Goal: Transaction & Acquisition: Book appointment/travel/reservation

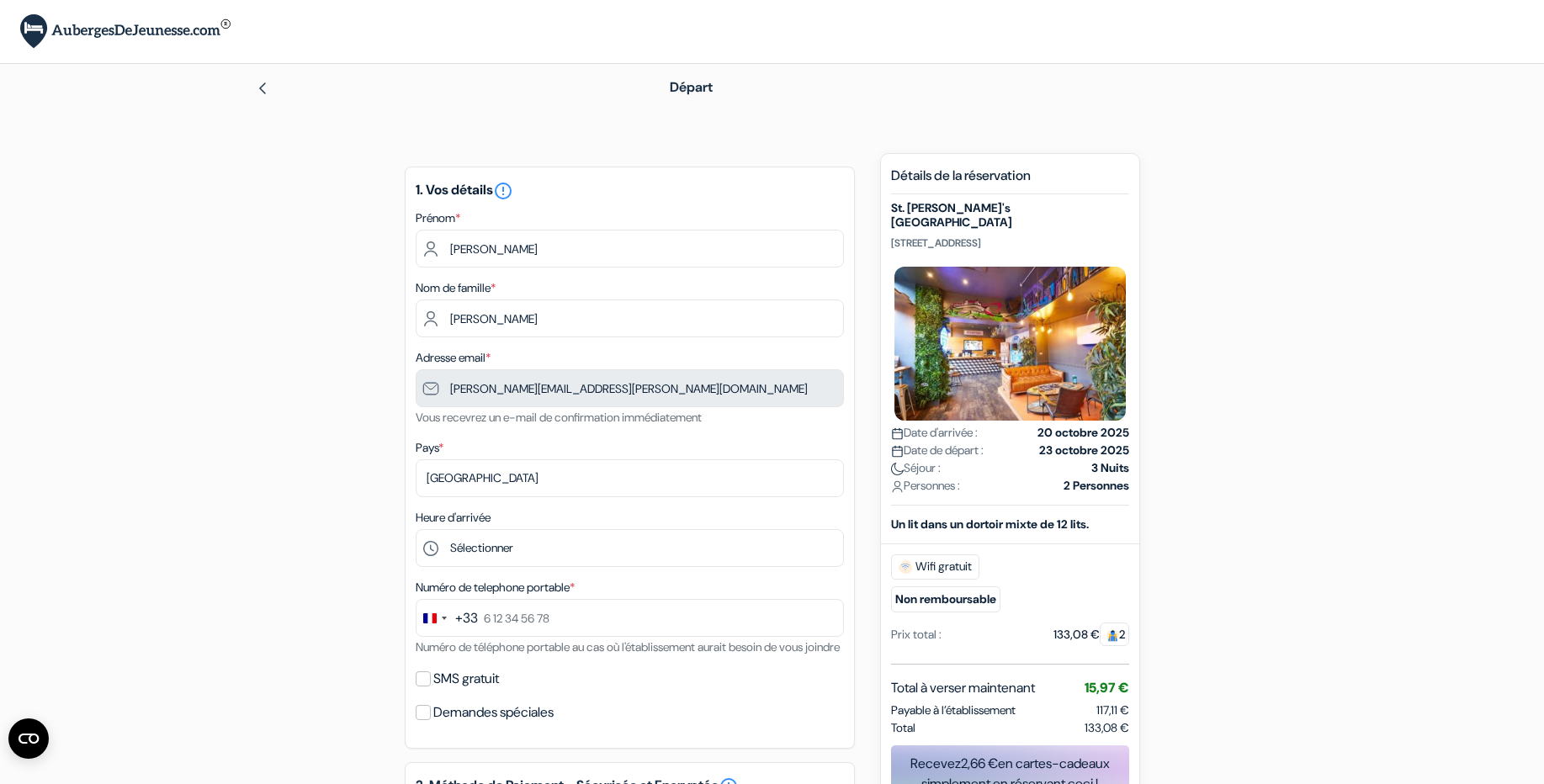
select select "23"
click at [416, 529] on select "Sélectionner 1:00 2:00 3:00 4:00 5:00 6:00 7:00 8:00 9:00 10:00 11:00 12:00 13:…" at bounding box center [630, 547] width 429 height 38
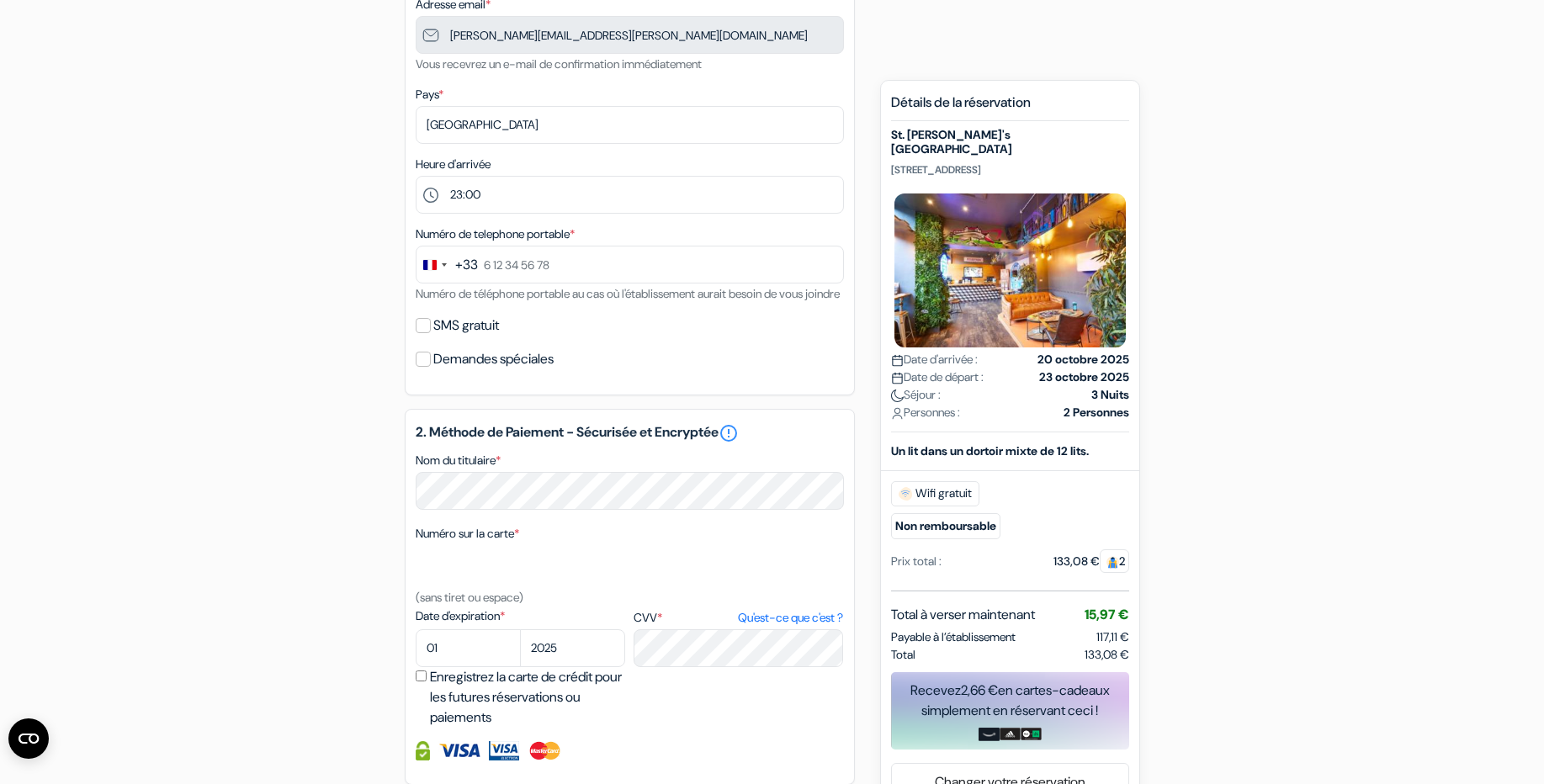
scroll to position [374, 0]
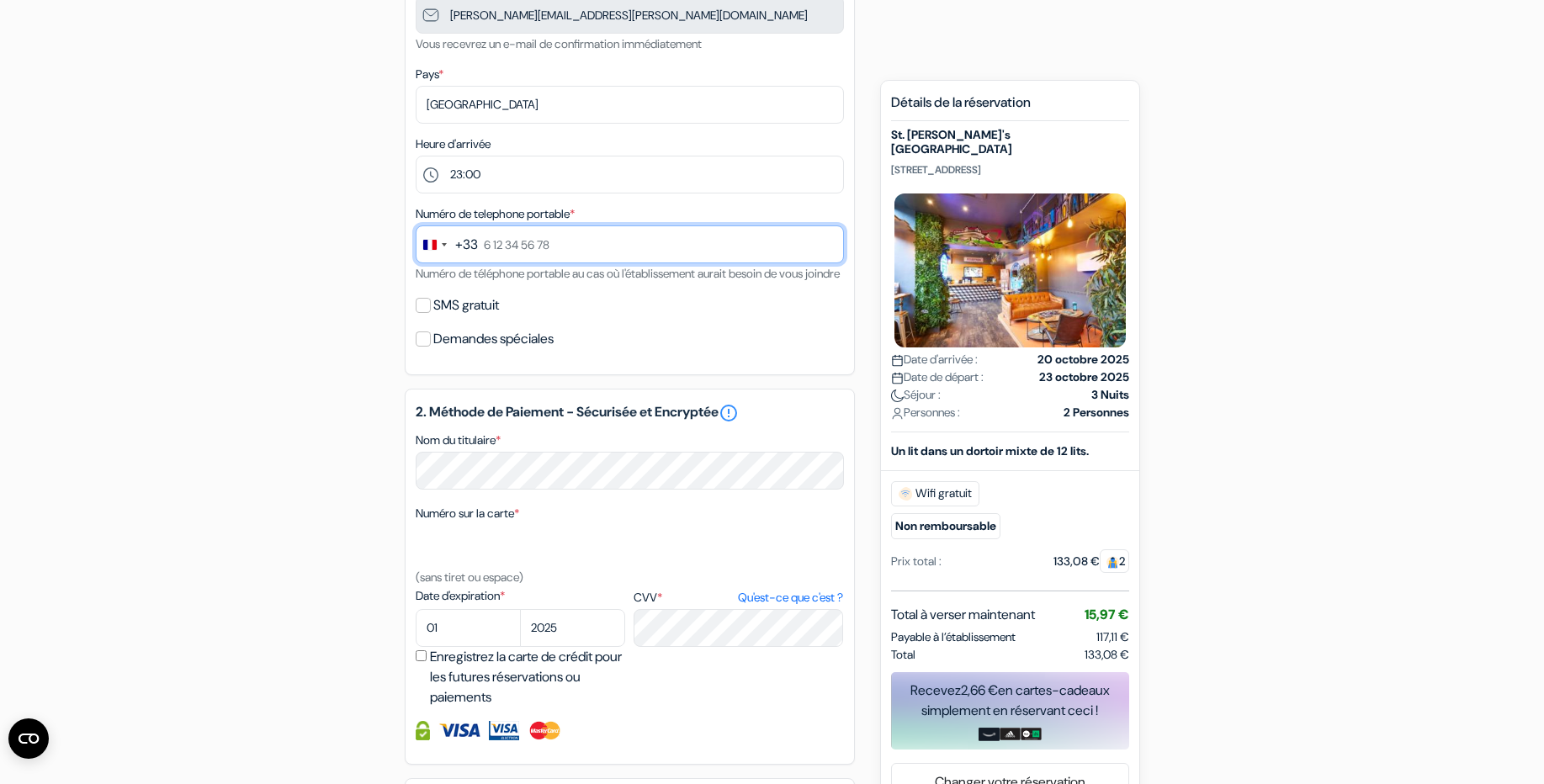
click at [562, 238] on input "text" at bounding box center [630, 244] width 429 height 38
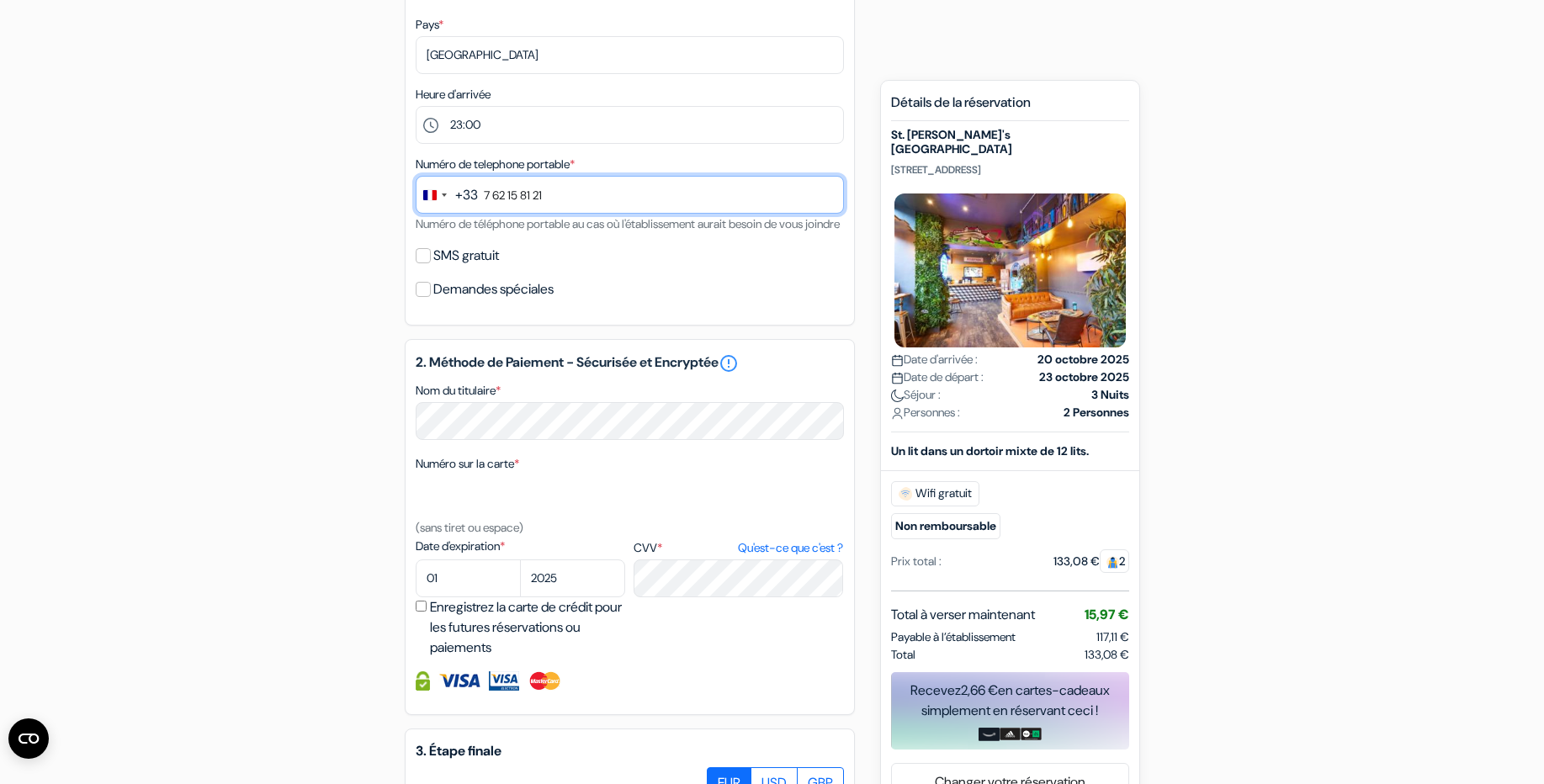
scroll to position [422, 0]
type input "7 62 15 81 21"
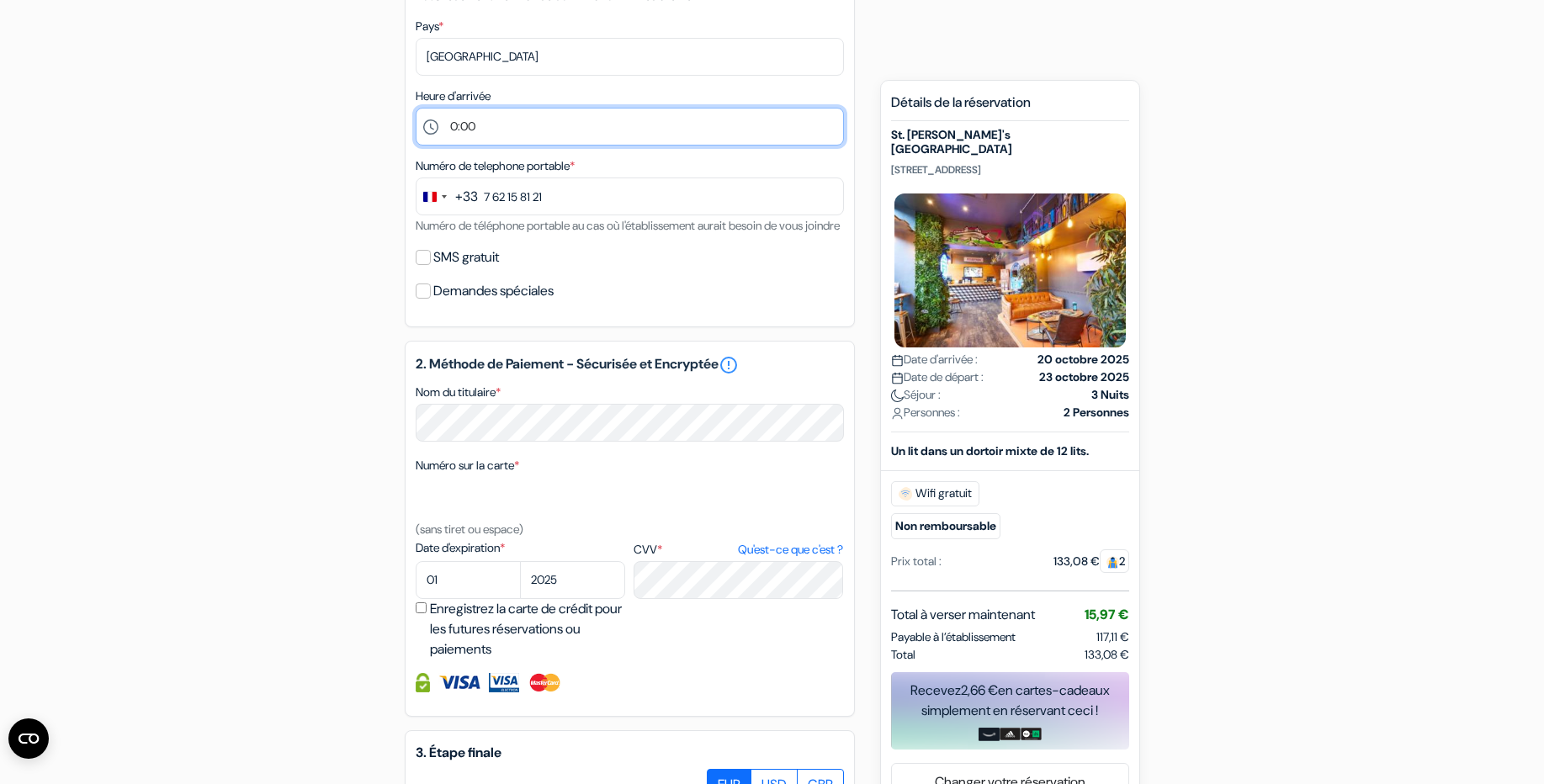
click at [416, 108] on select "Sélectionner 1:00 2:00 3:00 4:00 5:00 6:00 7:00 8:00 9:00 10:00 11:00 12:00 13:…" at bounding box center [630, 127] width 429 height 38
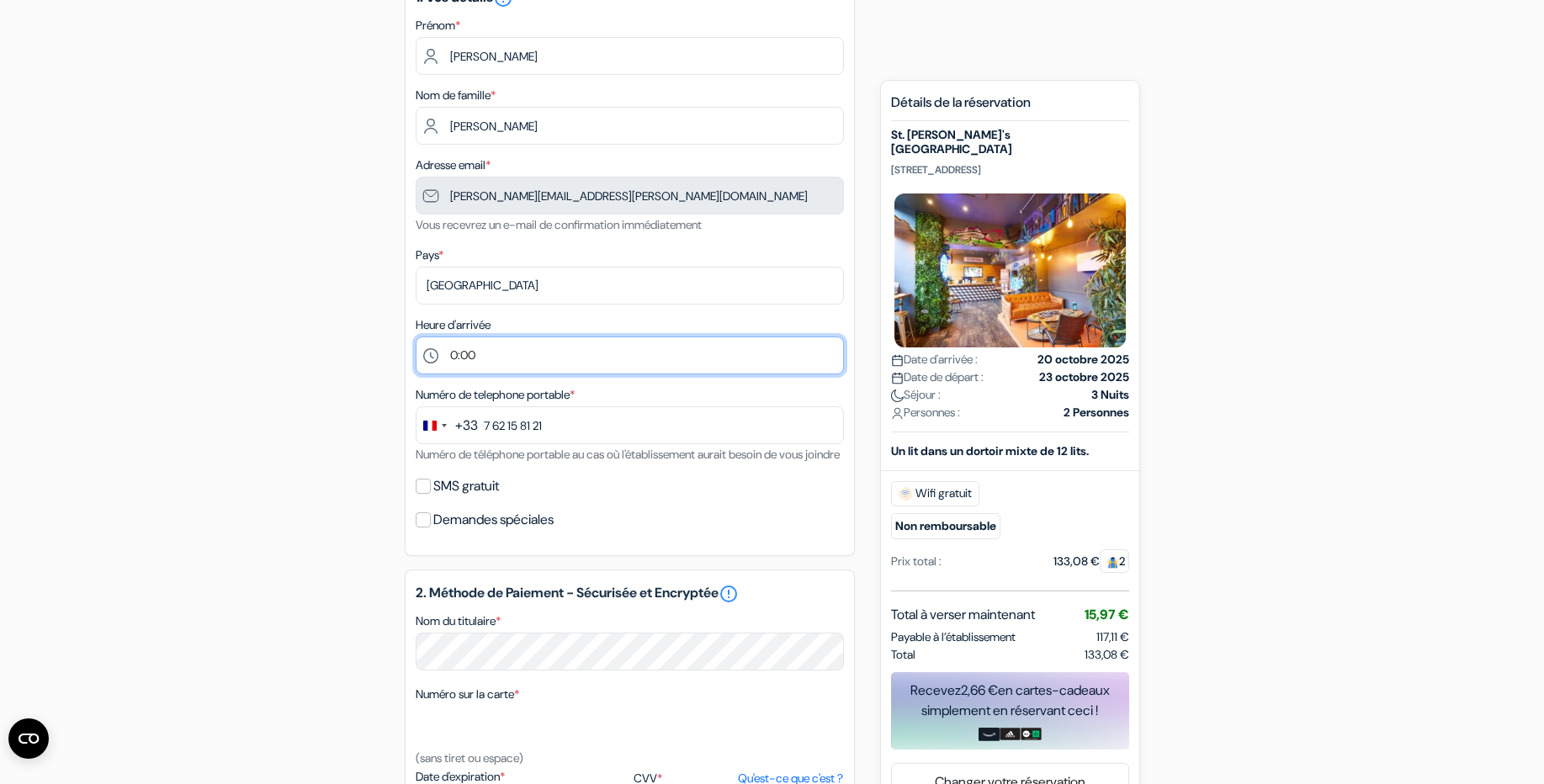
scroll to position [160, 0]
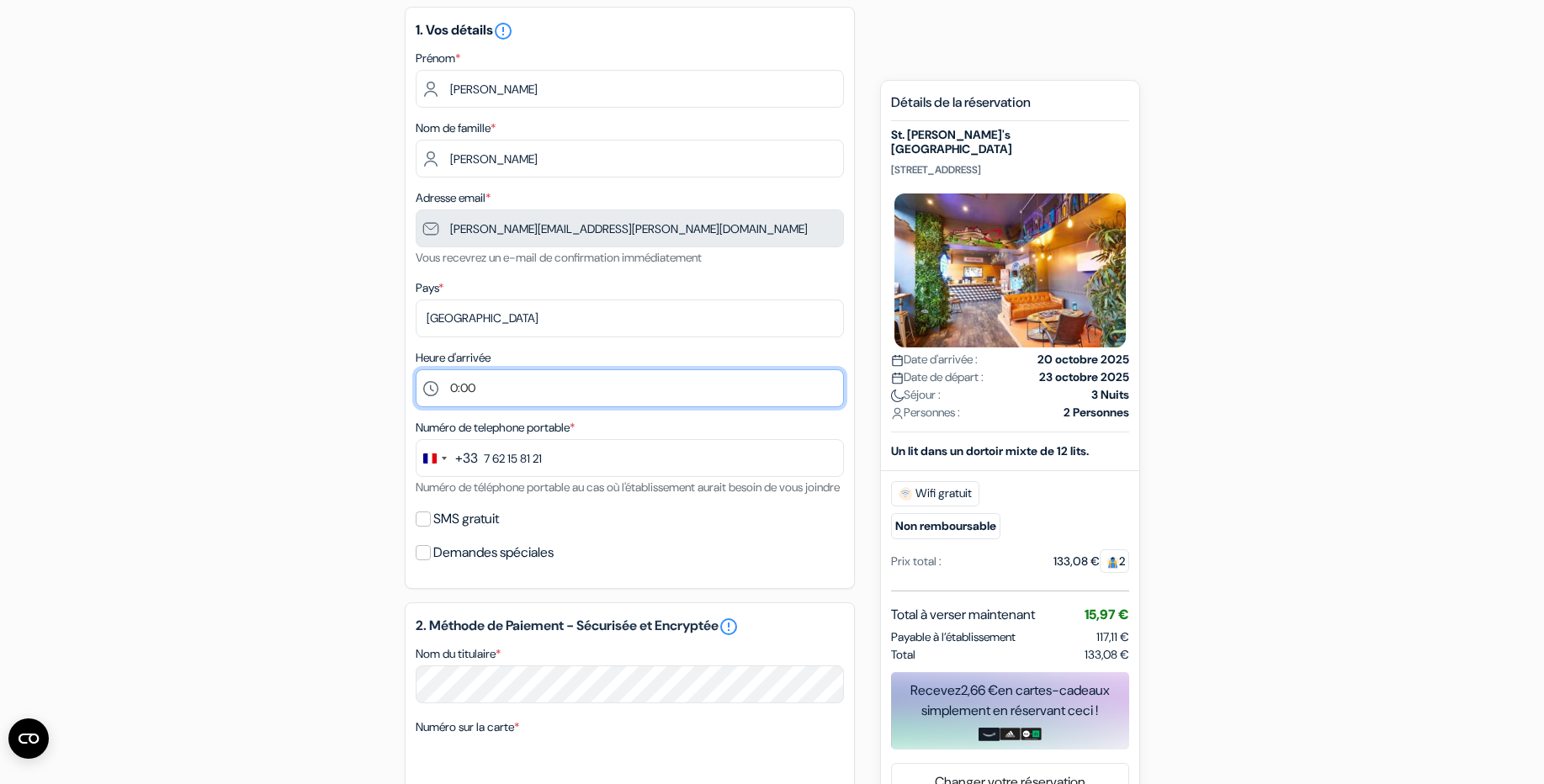
drag, startPoint x: 477, startPoint y: 381, endPoint x: 285, endPoint y: 360, distance: 193.1
click at [285, 360] on div "add_box St. Christopher's Edinburgh Old Town 32 Market St,, Édimbourg, Ecosse D…" at bounding box center [772, 640] width 1111 height 1294
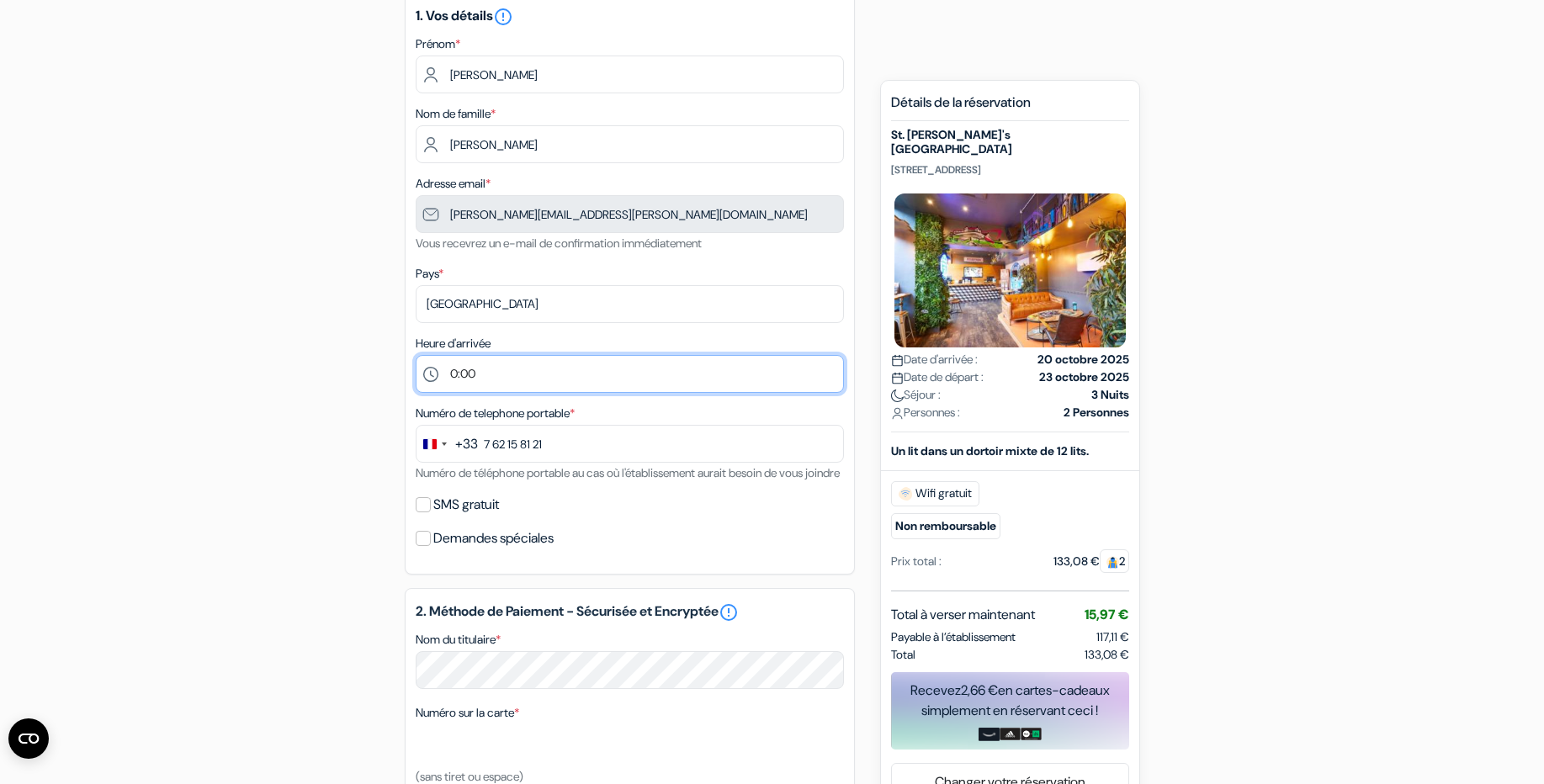
click at [416, 355] on select "Sélectionner 1:00 2:00 3:00 4:00 5:00 6:00 7:00 8:00 9:00 10:00 11:00 12:00 13:…" at bounding box center [630, 374] width 429 height 38
drag, startPoint x: 474, startPoint y: 364, endPoint x: 470, endPoint y: 374, distance: 10.8
click at [470, 374] on select "Sélectionner 1:00 2:00 3:00 4:00 5:00 6:00 7:00 8:00 9:00 10:00 11:00 12:00 13:…" at bounding box center [630, 374] width 429 height 38
click at [416, 355] on select "Sélectionner 1:00 2:00 3:00 4:00 5:00 6:00 7:00 8:00 9:00 10:00 11:00 12:00 13:…" at bounding box center [630, 374] width 429 height 38
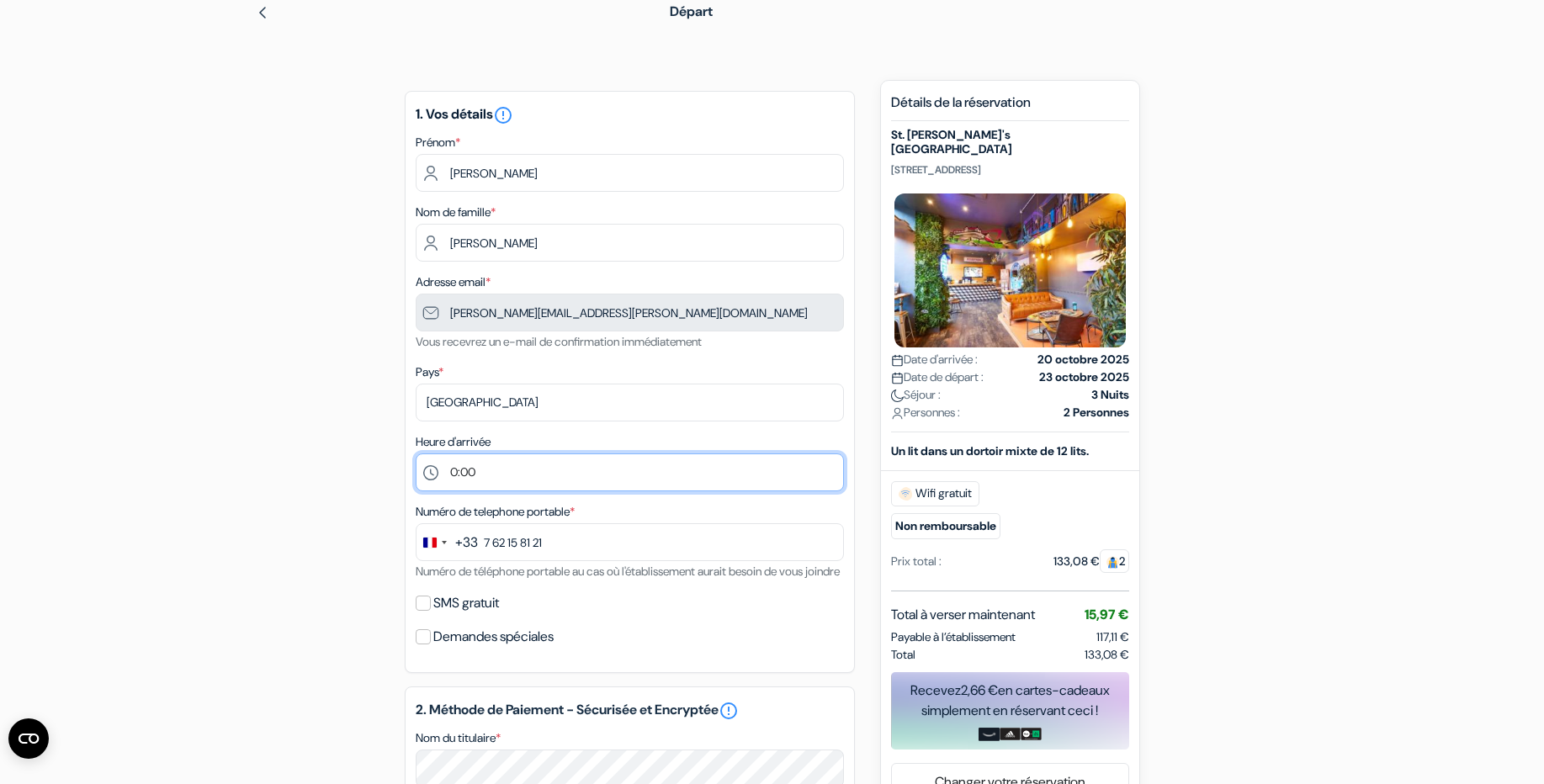
scroll to position [0, 0]
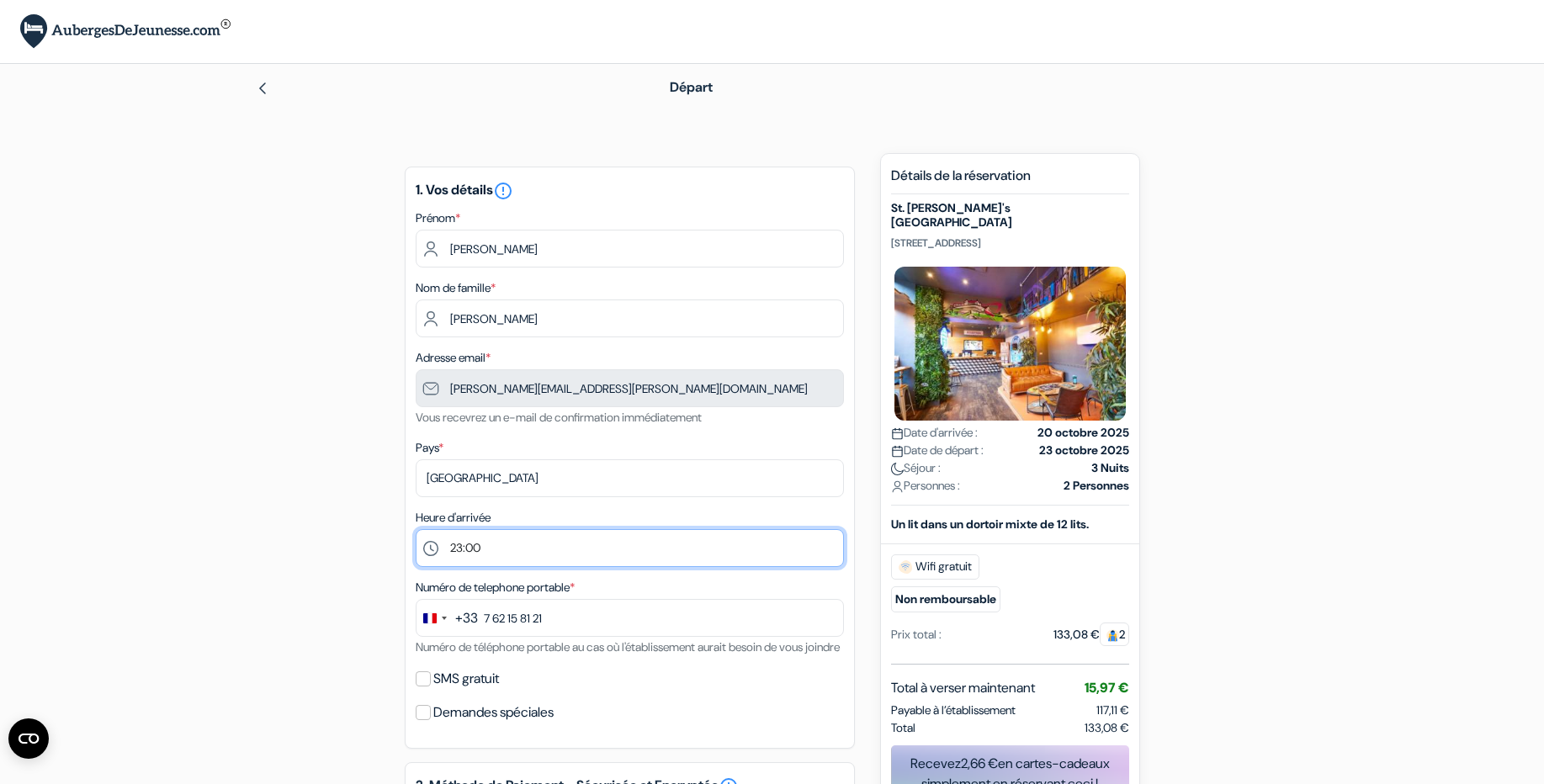
click at [416, 529] on select "Sélectionner 1:00 2:00 3:00 4:00 5:00 6:00 7:00 8:00 9:00 10:00 11:00 12:00 13:…" at bounding box center [630, 547] width 429 height 38
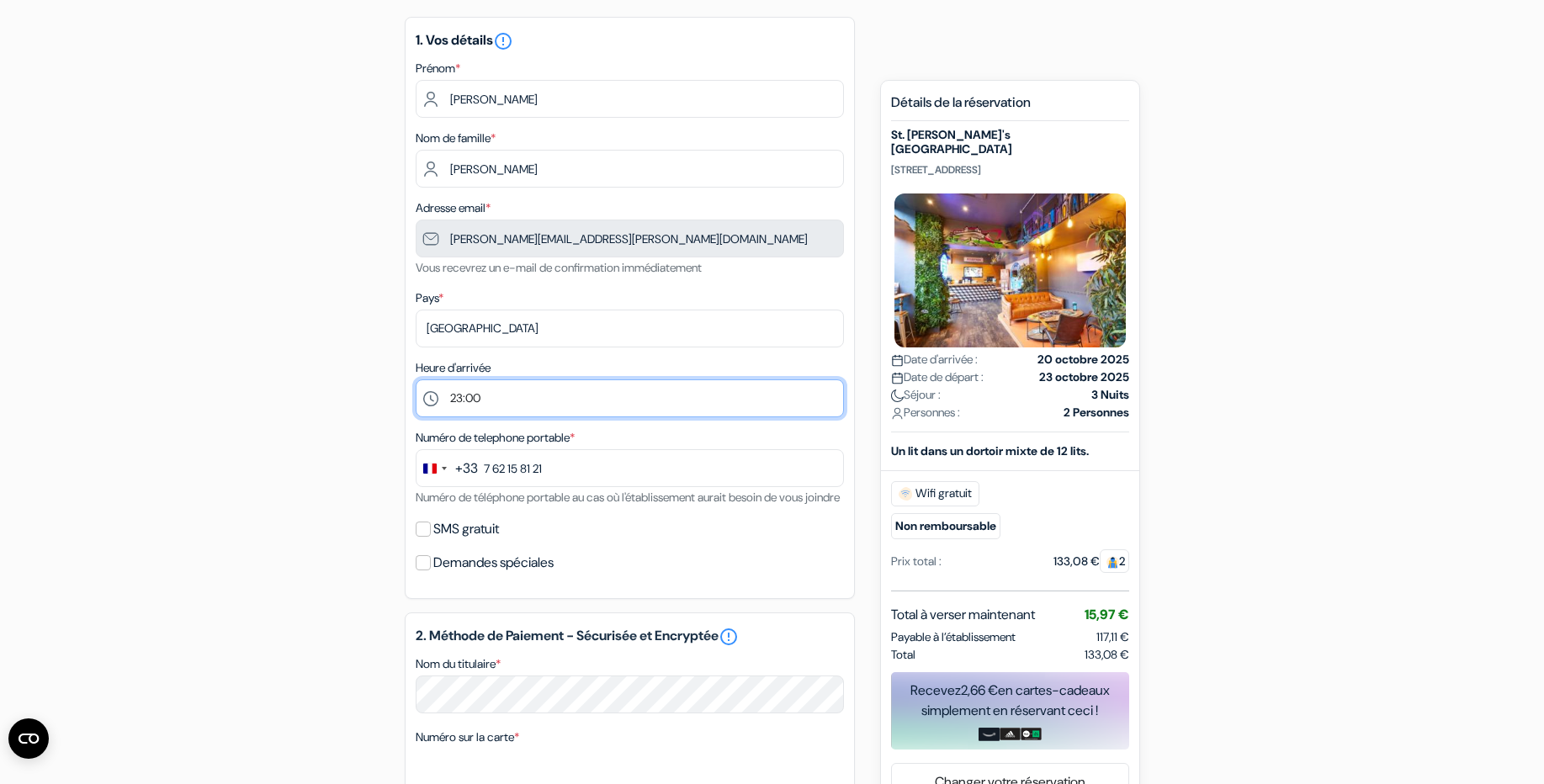
scroll to position [231, 0]
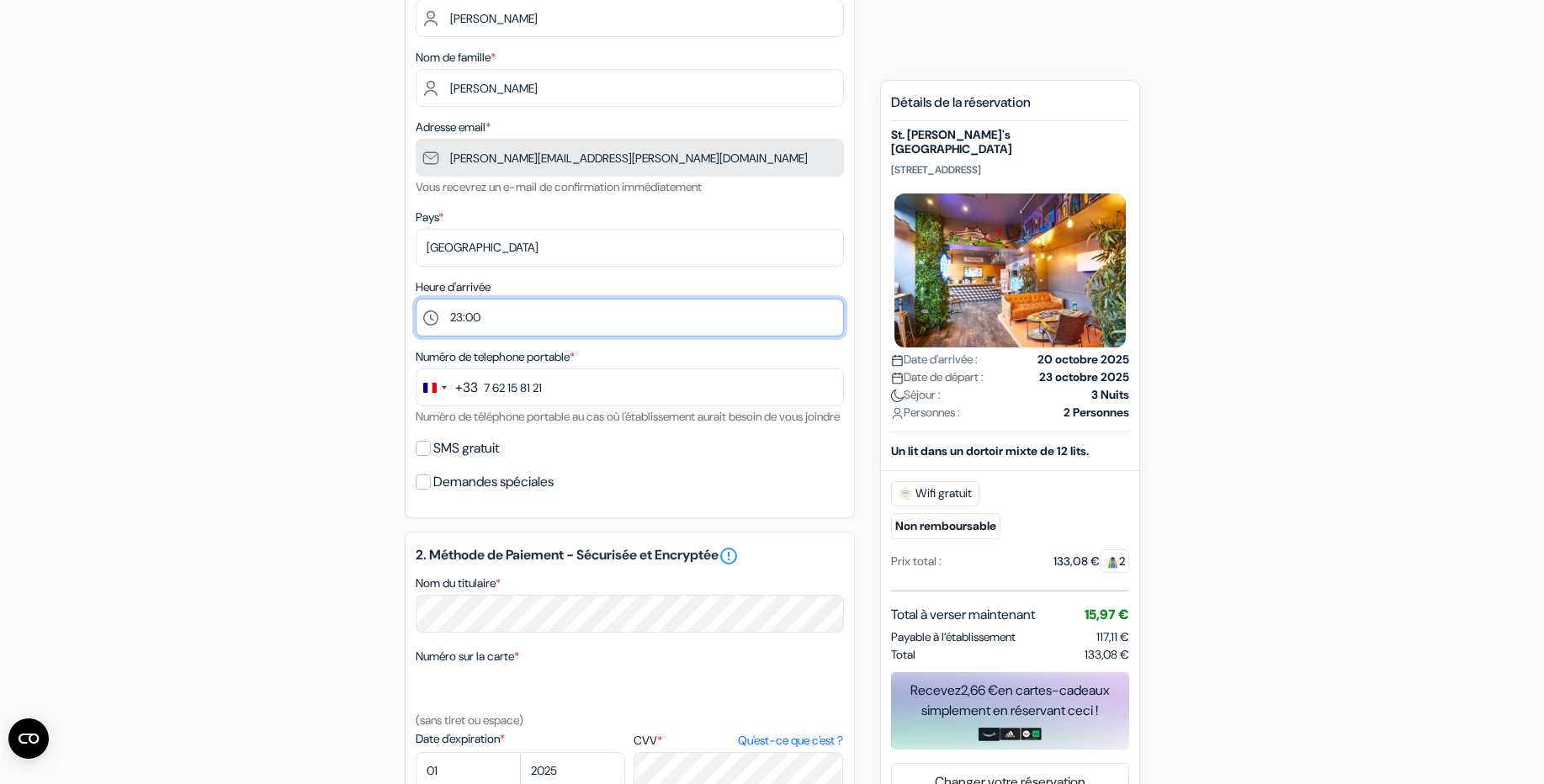
select select "0"
click at [416, 299] on select "Sélectionner 1:00 2:00 3:00 4:00 5:00 6:00 7:00 8:00 9:00 10:00 11:00 12:00 13:…" at bounding box center [630, 317] width 429 height 38
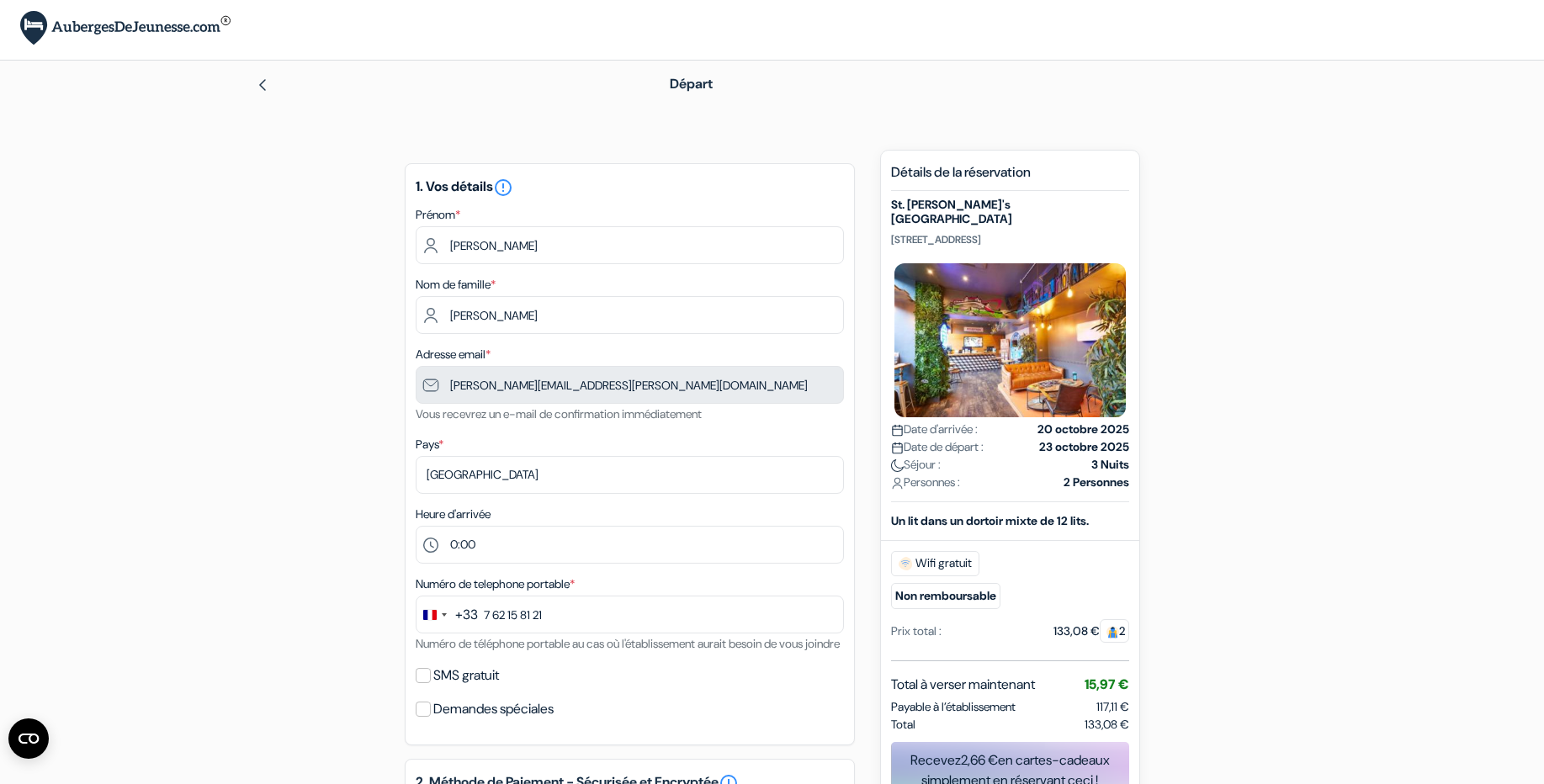
scroll to position [0, 0]
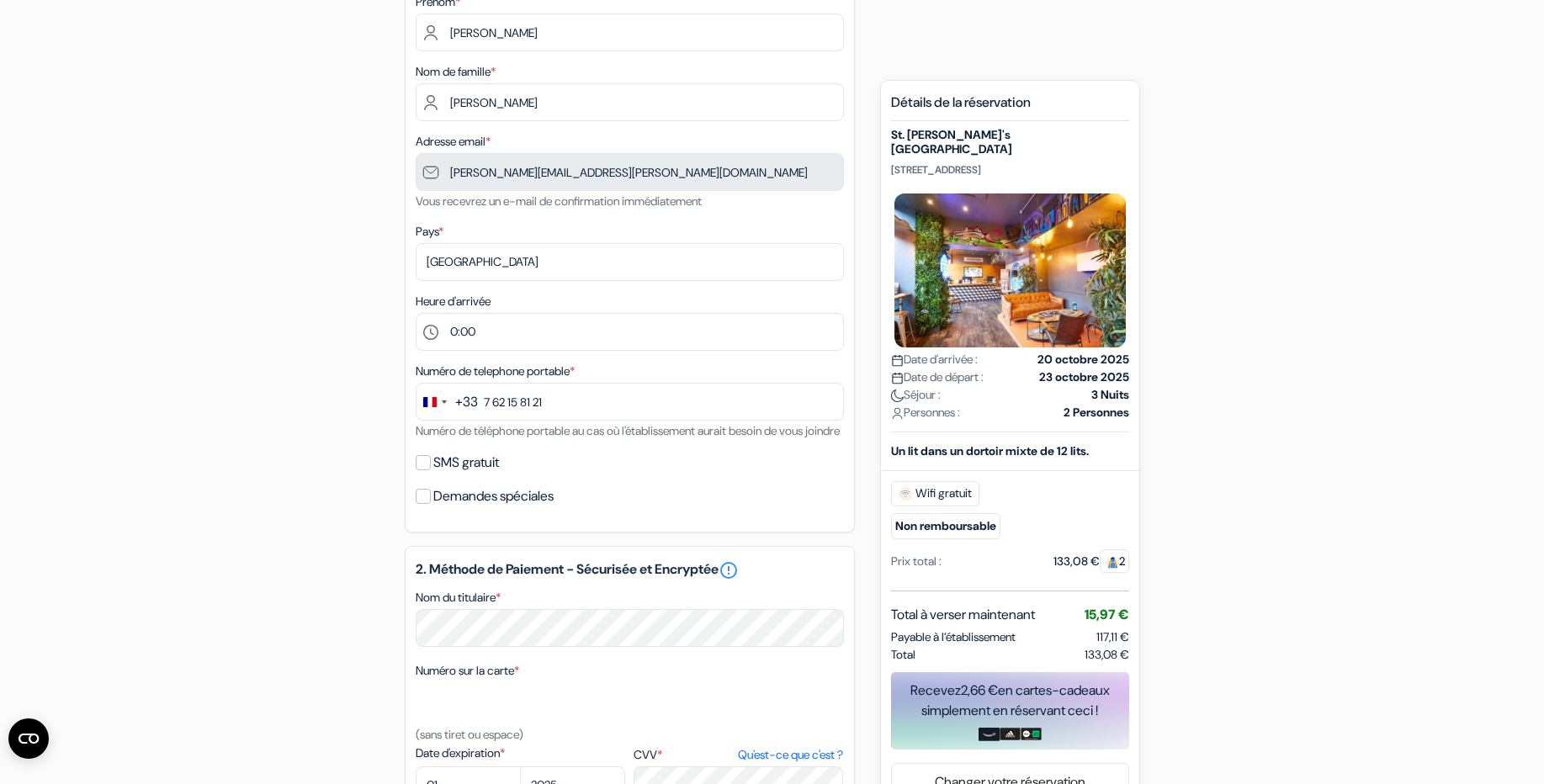
scroll to position [207, 0]
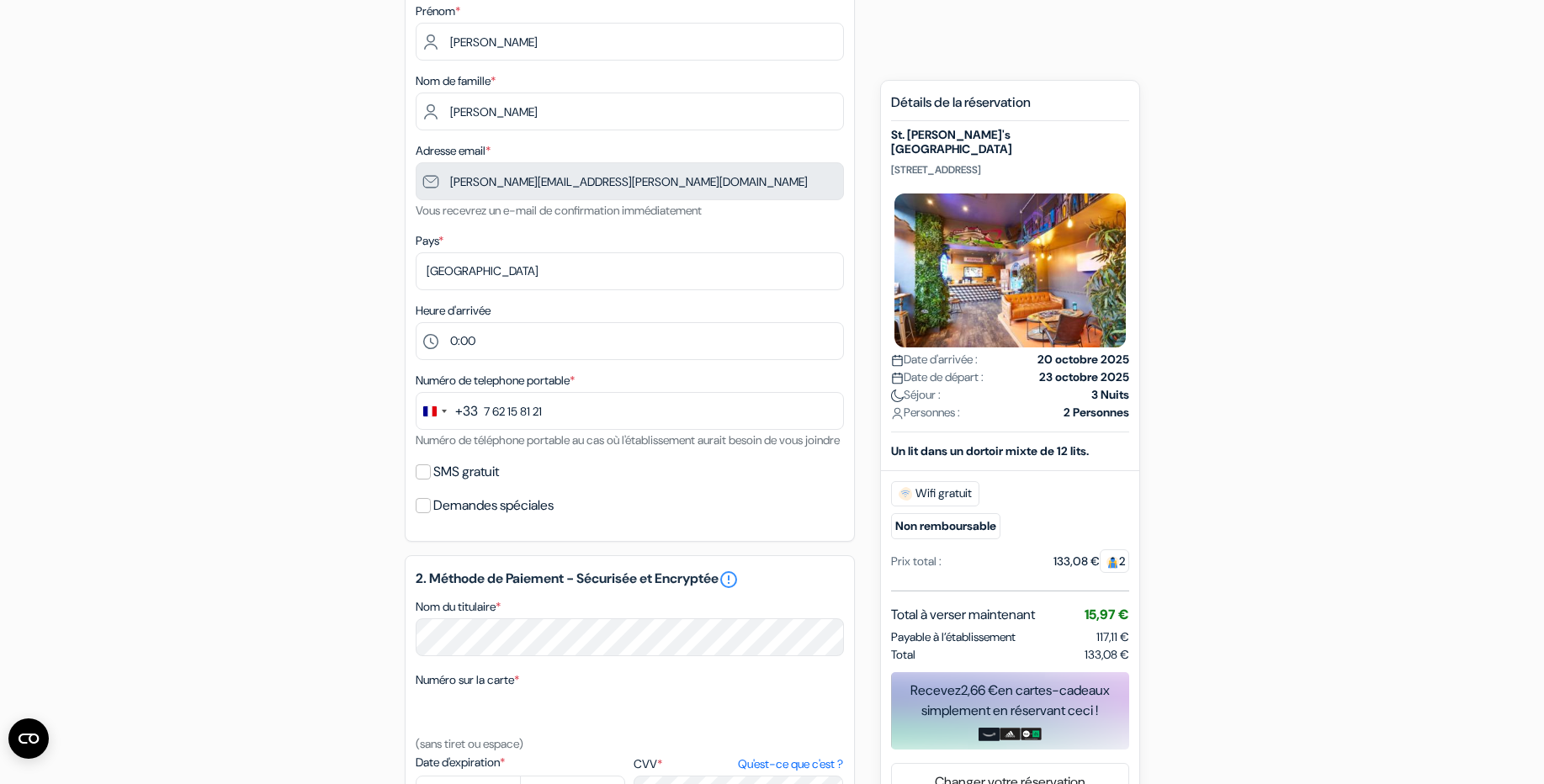
click at [331, 281] on div "add_box St. Christopher's Edinburgh Old Town 32 Market St,, Édimbourg, Ecosse D…" at bounding box center [772, 593] width 1111 height 1294
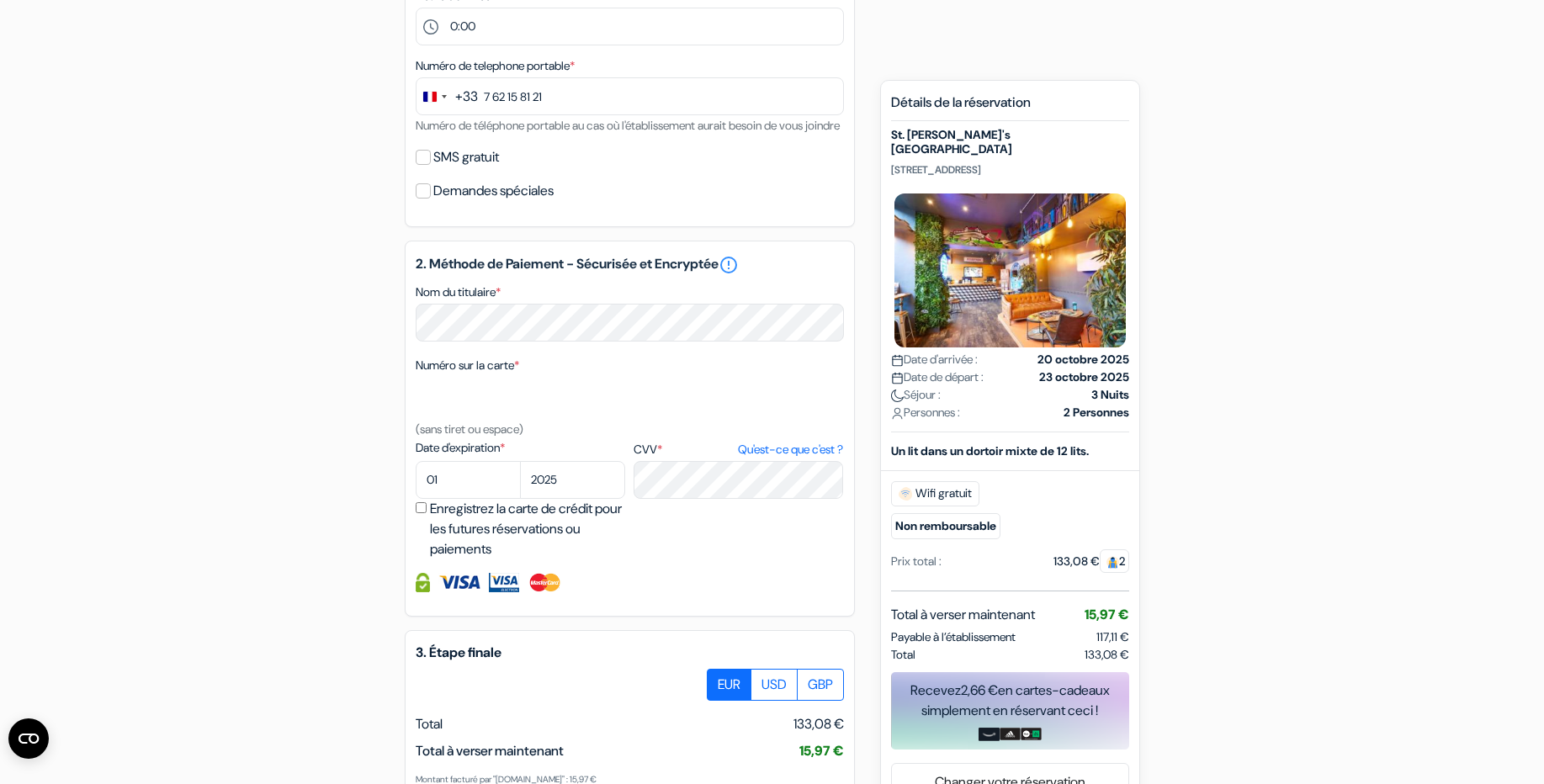
scroll to position [536, 0]
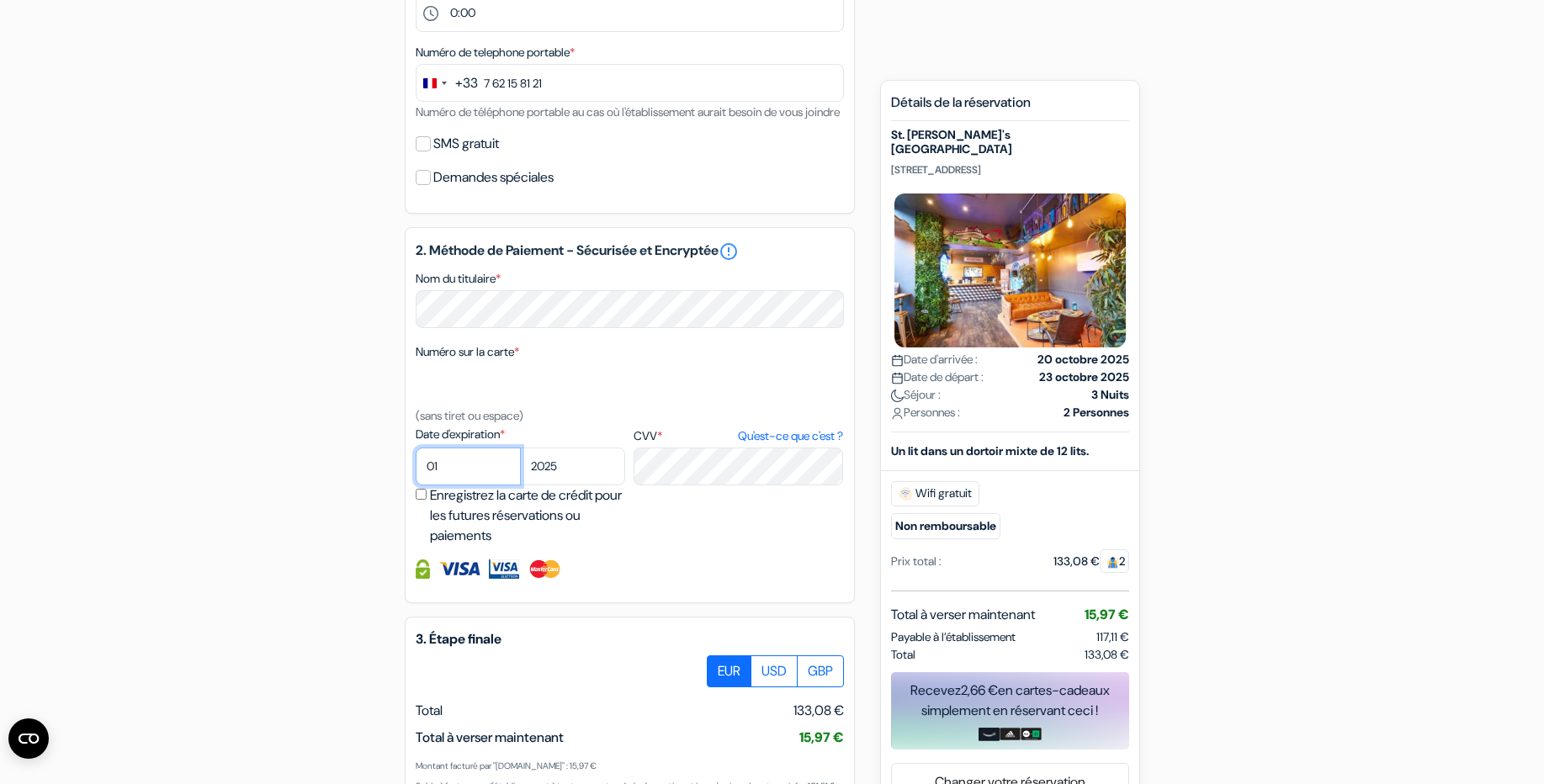
select select "09"
click at [416, 467] on select "01 02 03 04 05 06 07 08 09 10 11 12" at bounding box center [469, 467] width 105 height 38
select select "2029"
click at [520, 467] on select "2025 2026 2027 2028 2029 2030 2031 2032 2033 2034 2035 2036 2037 2038 2039 2040…" at bounding box center [573, 467] width 105 height 38
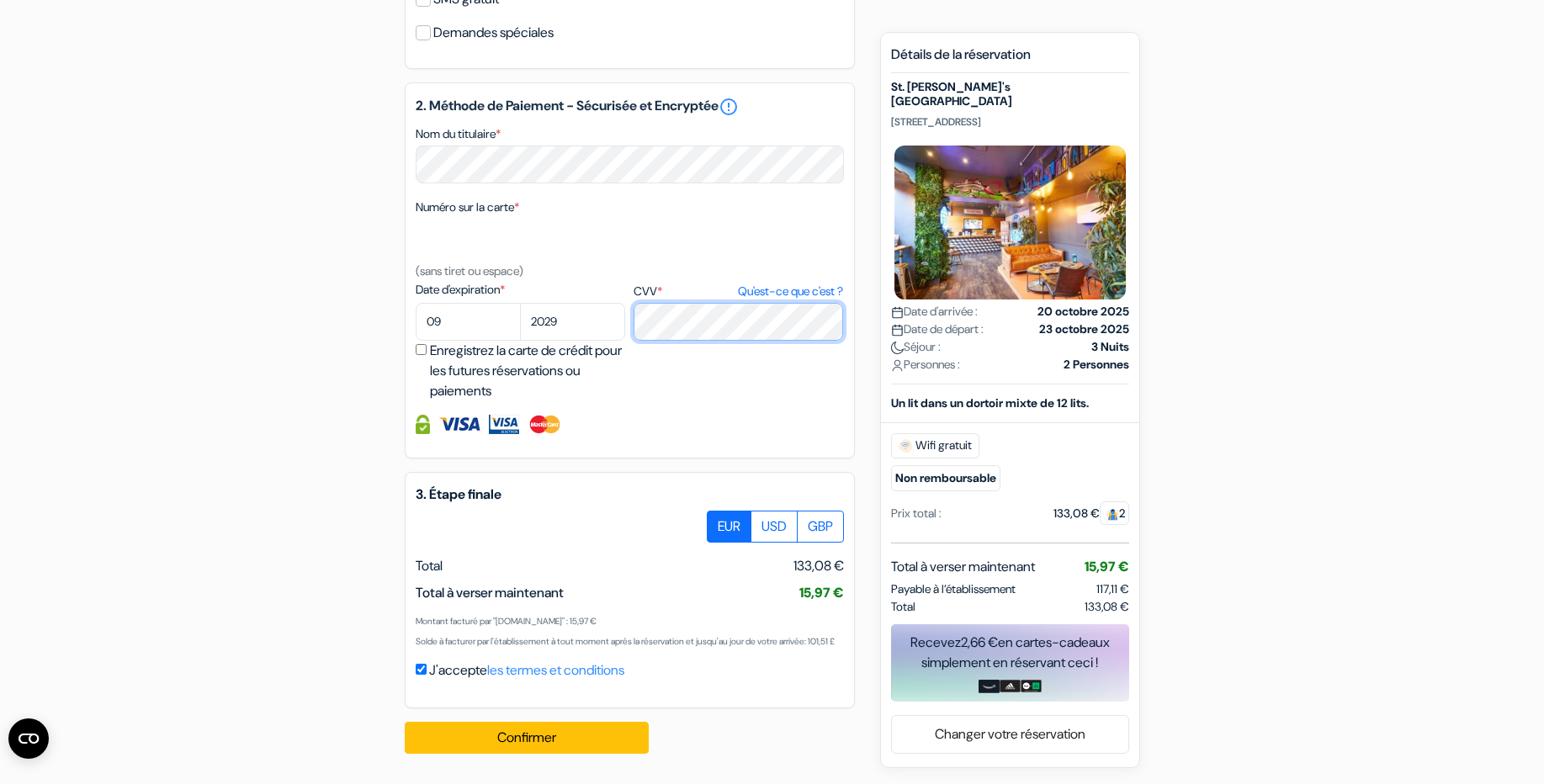
scroll to position [721, 0]
click at [515, 750] on button "Confirmer Loading..." at bounding box center [527, 737] width 245 height 32
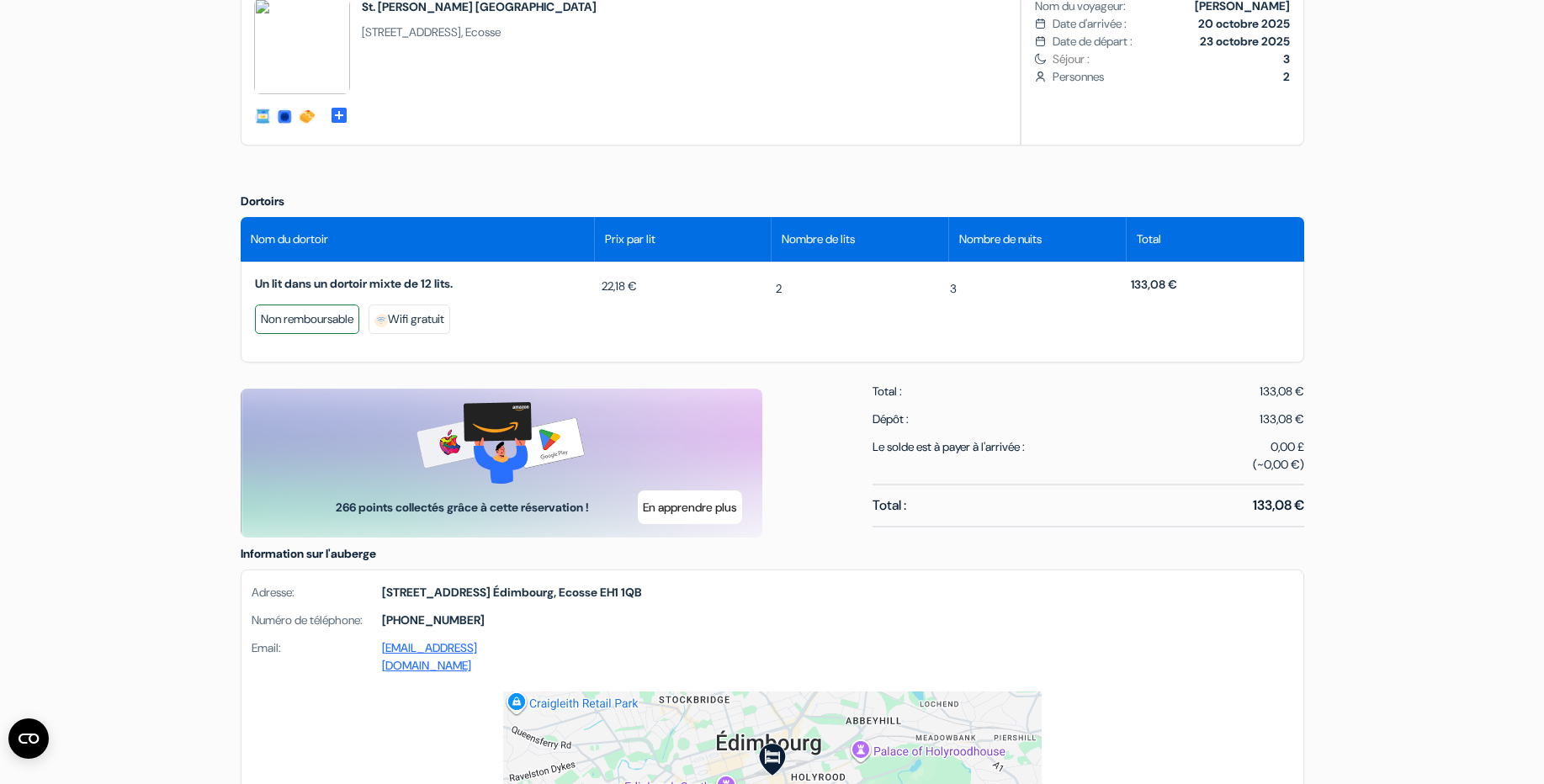
scroll to position [602, 0]
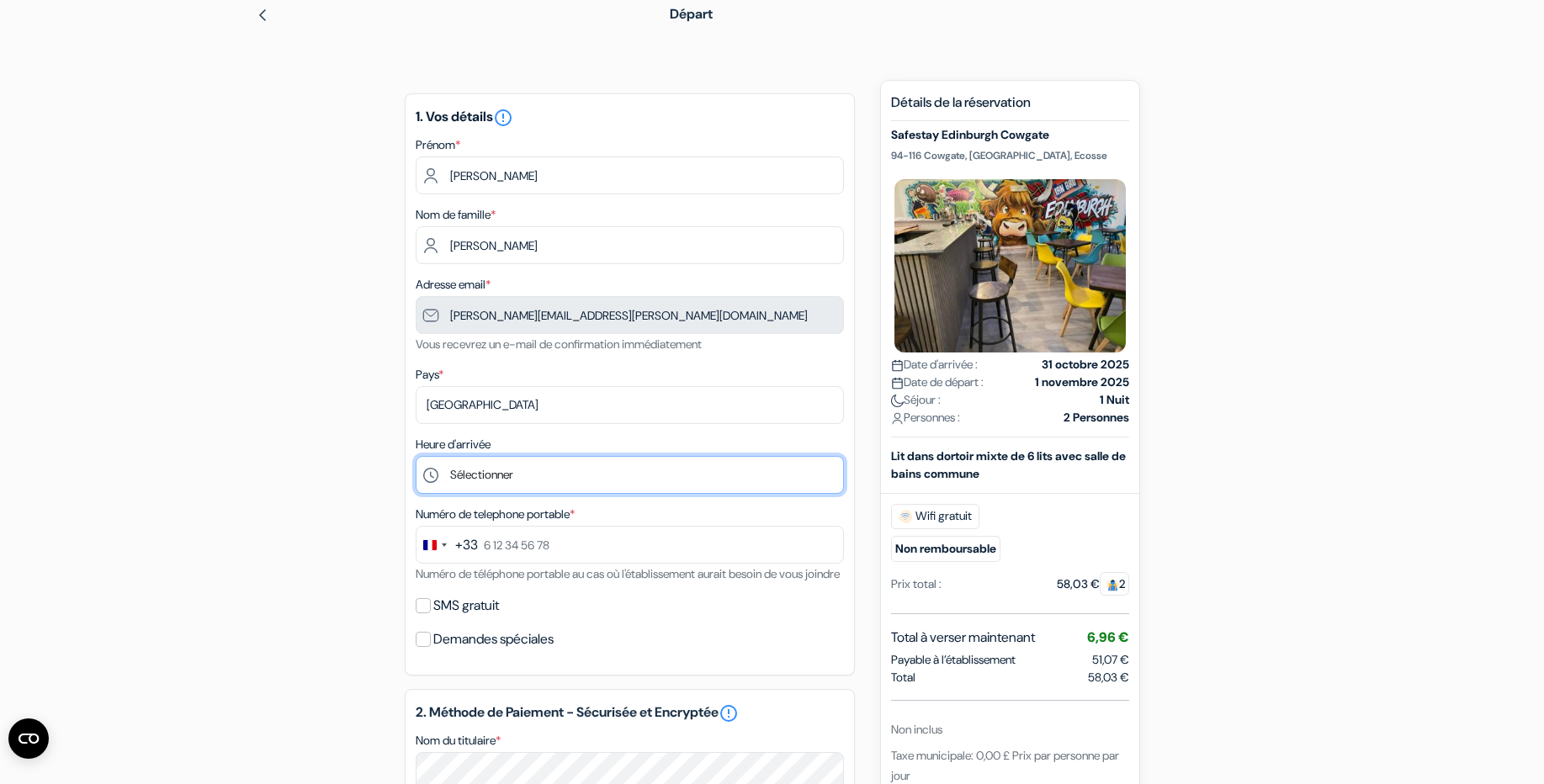
select select "16"
click at [416, 456] on select "Sélectionner 1:00 2:00 3:00 4:00 5:00 6:00 7:00 8:00 9:00 10:00 11:00 12:00 13:…" at bounding box center [630, 474] width 429 height 38
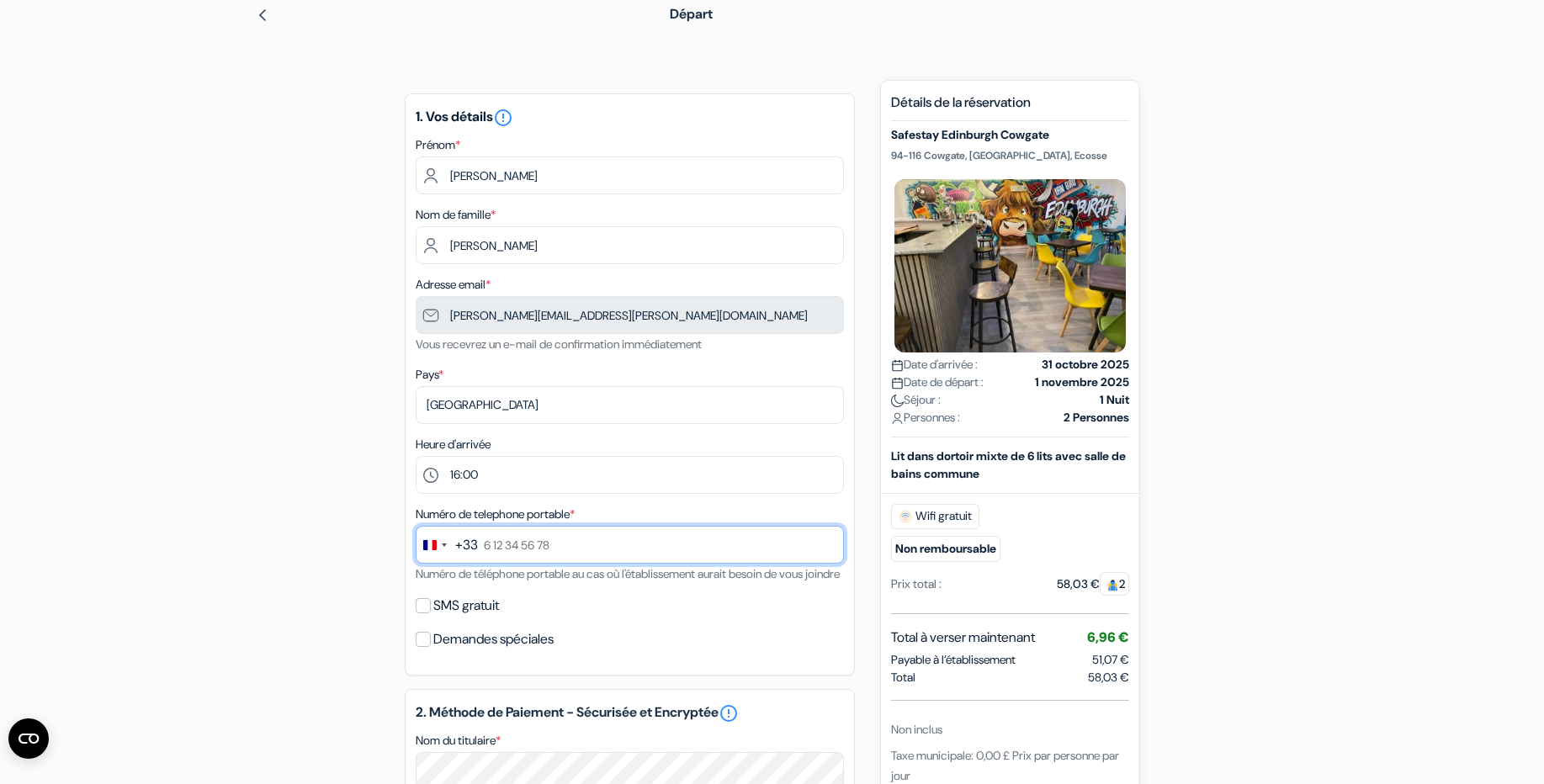
click at [509, 539] on input "text" at bounding box center [630, 544] width 429 height 38
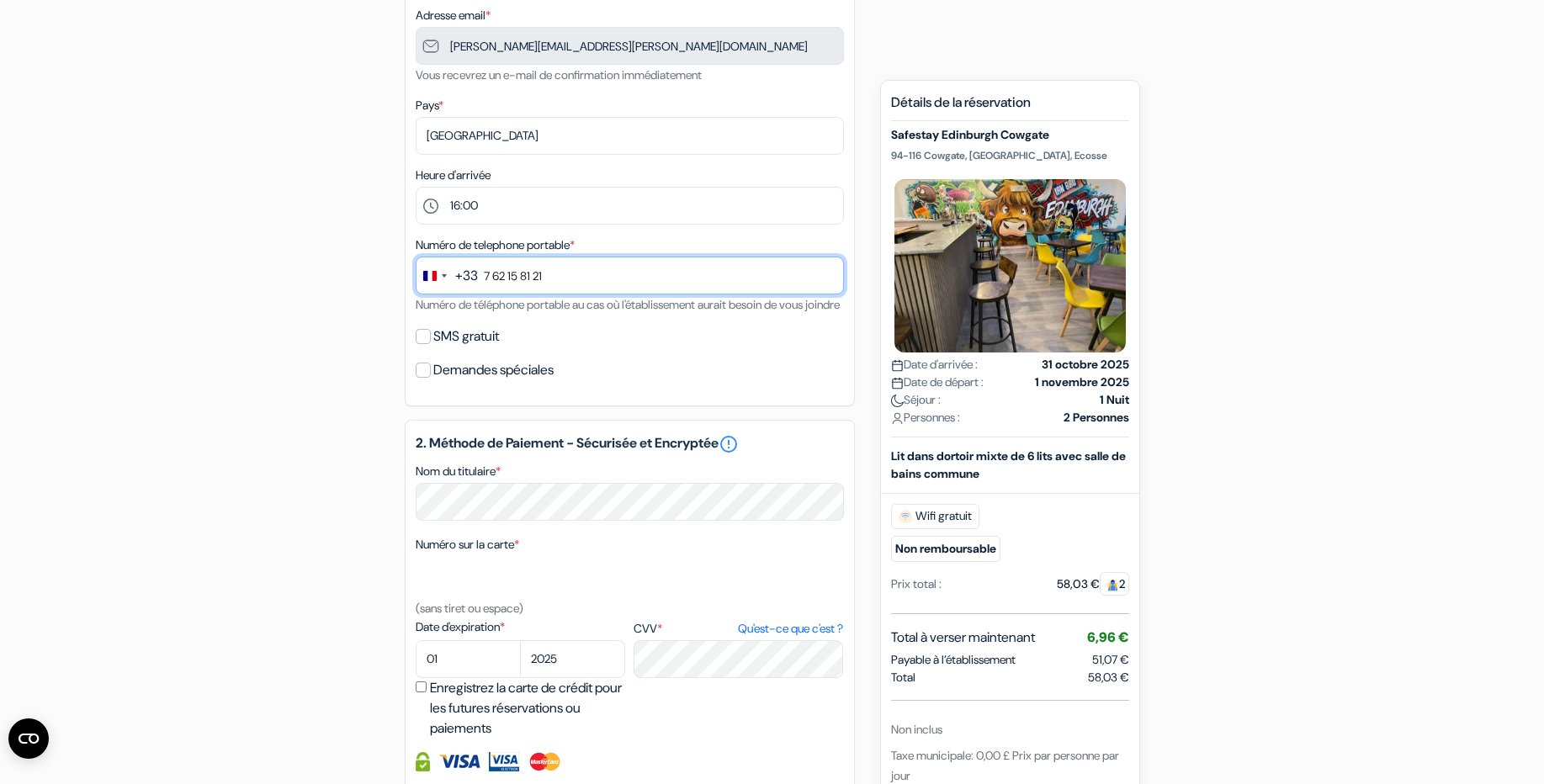
scroll to position [344, 0]
type input "7 62 15 81 21"
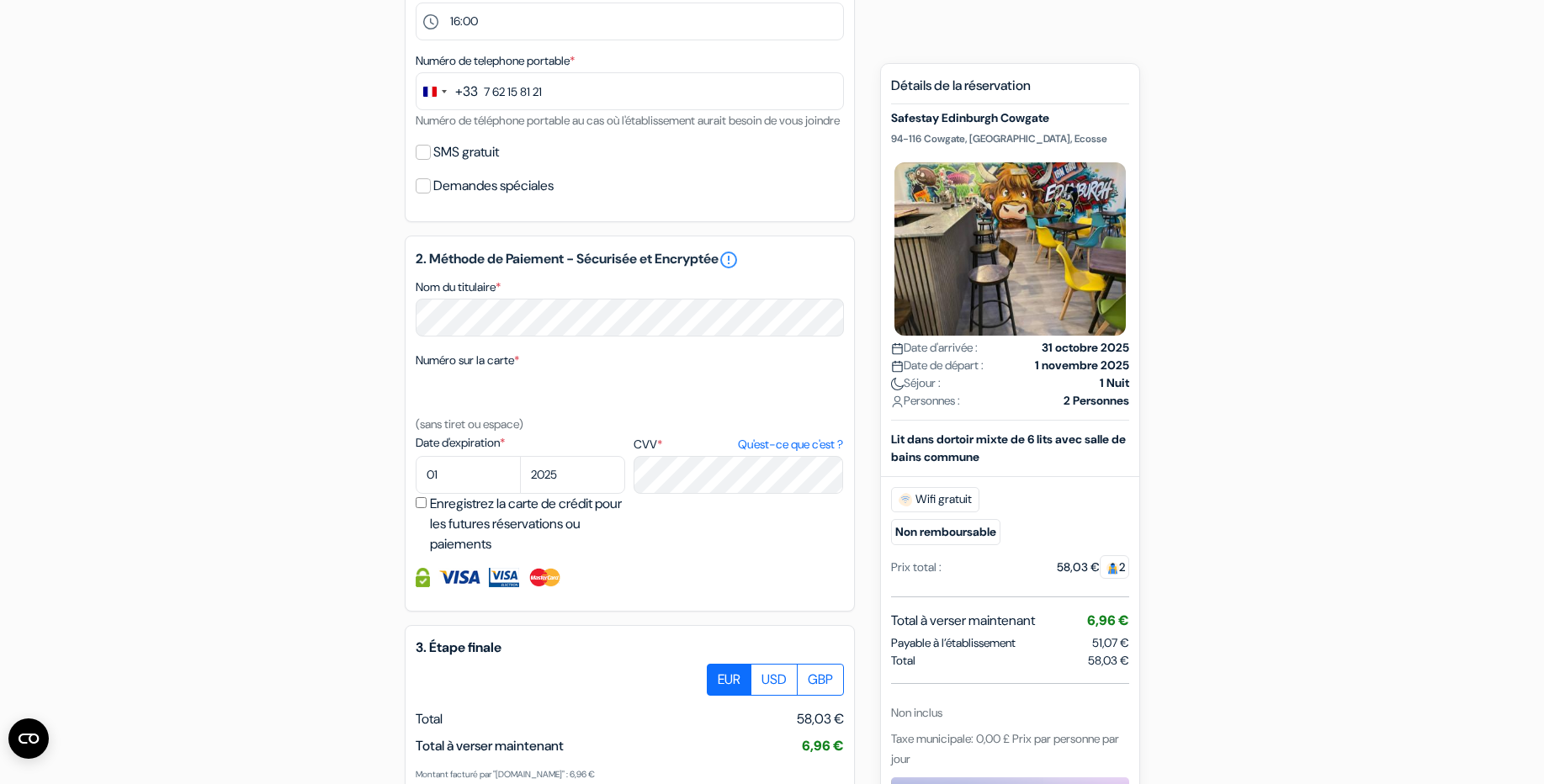
scroll to position [721, 0]
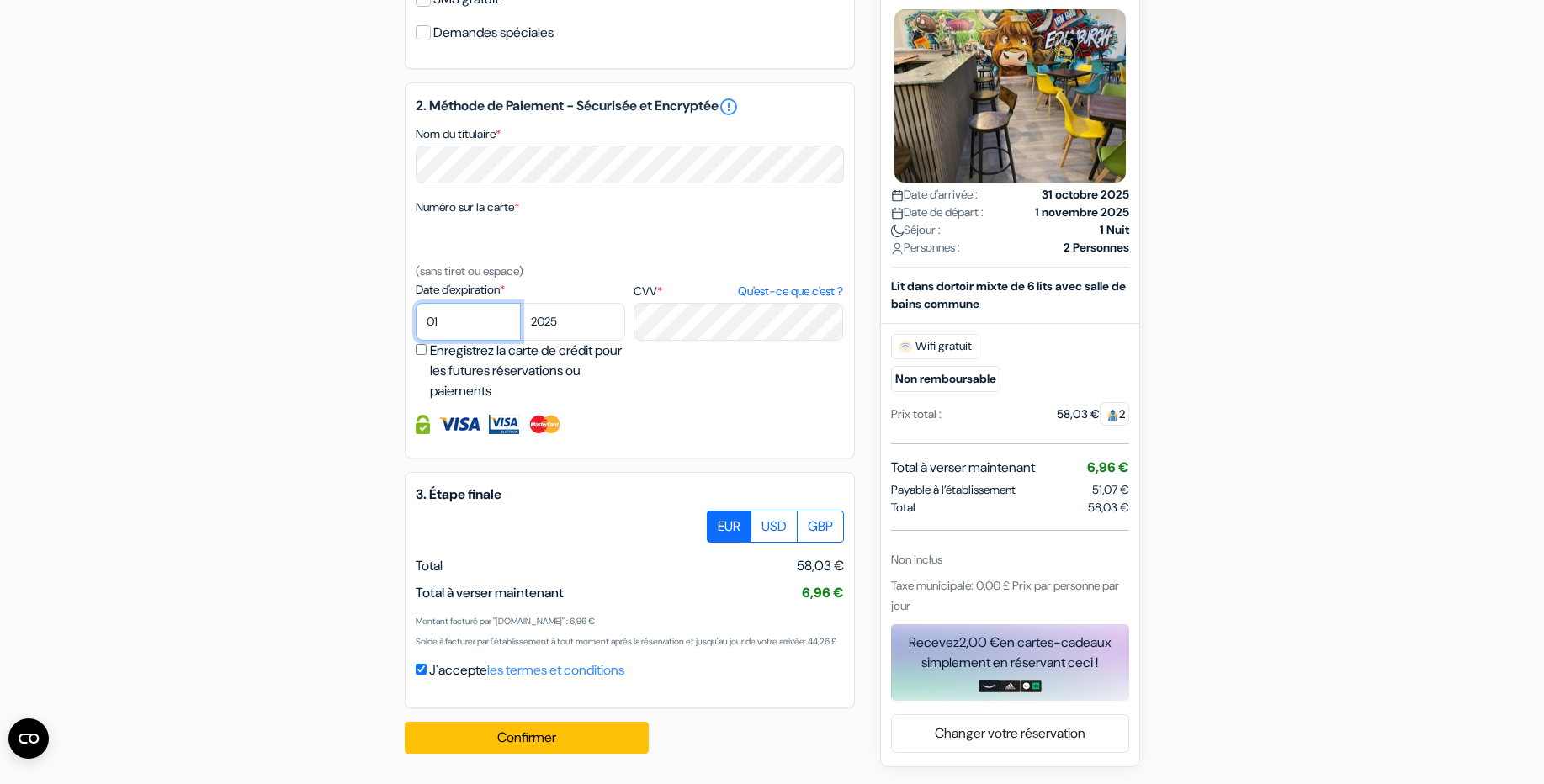
select select "09"
click at [416, 303] on select "01 02 03 04 05 06 07 08 09 10 11 12" at bounding box center [469, 321] width 105 height 38
select select "2029"
click at [520, 303] on select "2025 2026 2027 2028 2029 2030 2031 2032 2033 2034 2035 2036 2037 2038 2039 2040…" at bounding box center [573, 321] width 105 height 38
click at [531, 729] on button "Confirmer Loading..." at bounding box center [527, 737] width 245 height 32
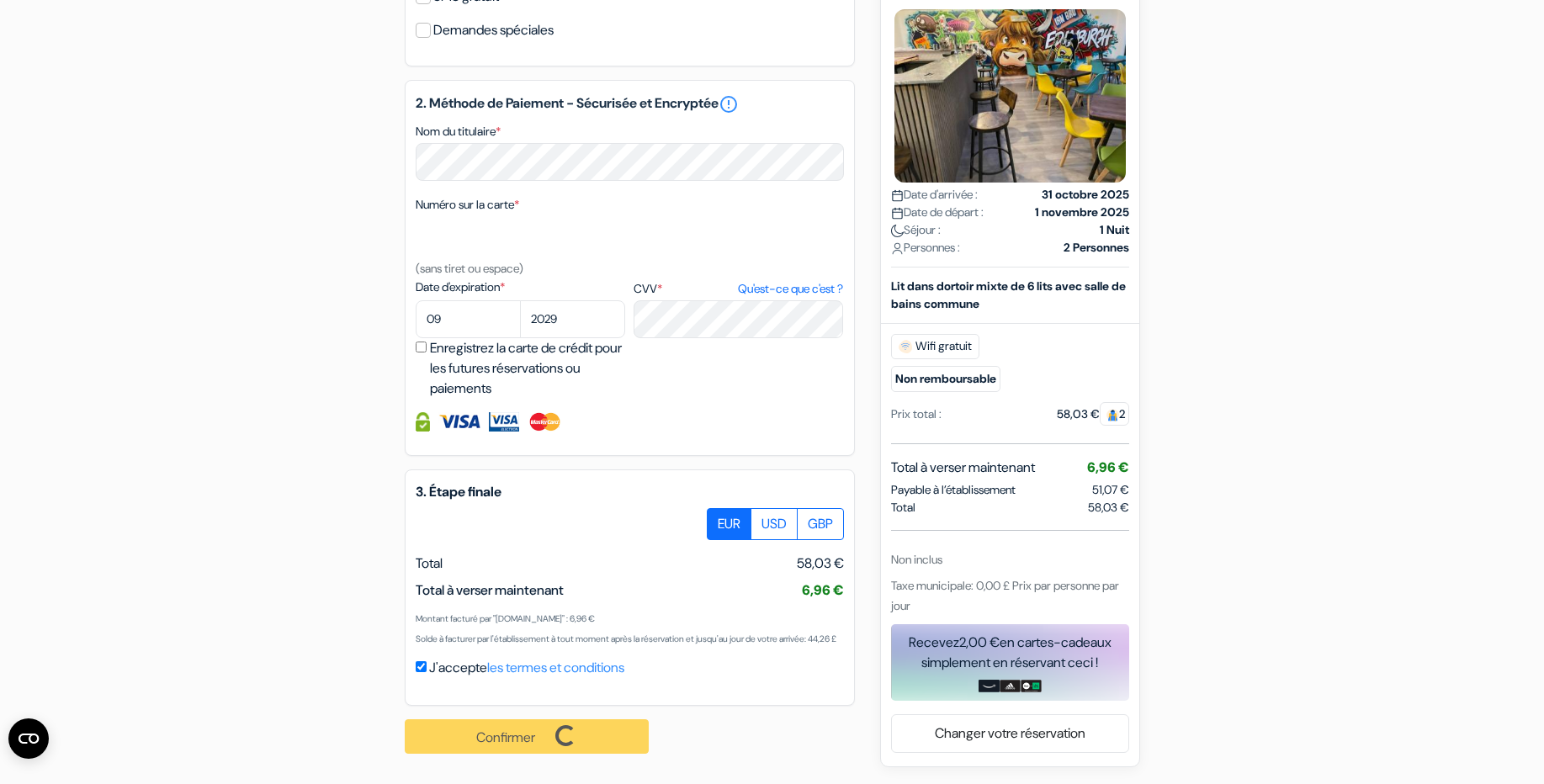
scroll to position [723, 0]
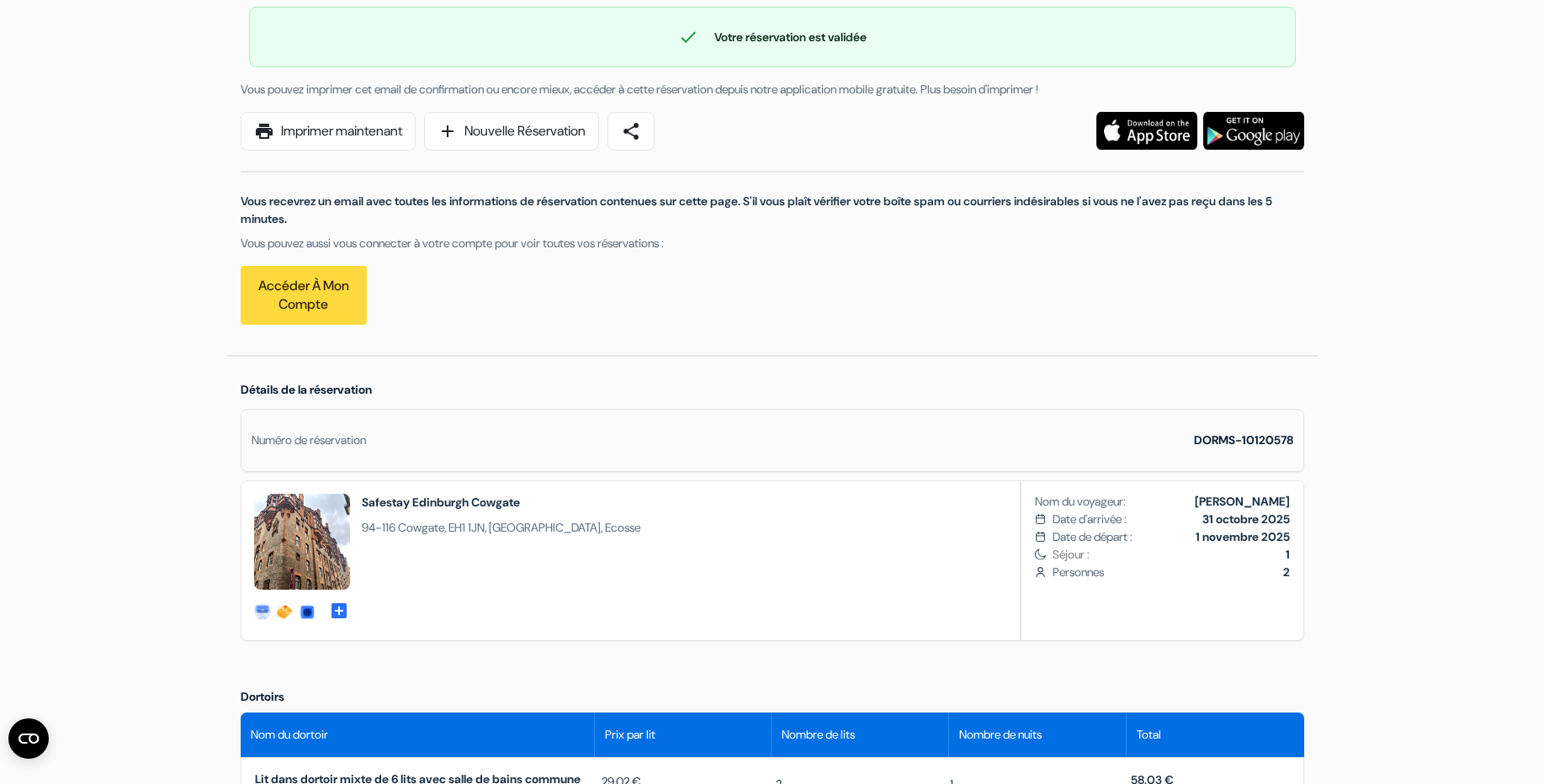
scroll to position [71, 0]
